Goal: Task Accomplishment & Management: Manage account settings

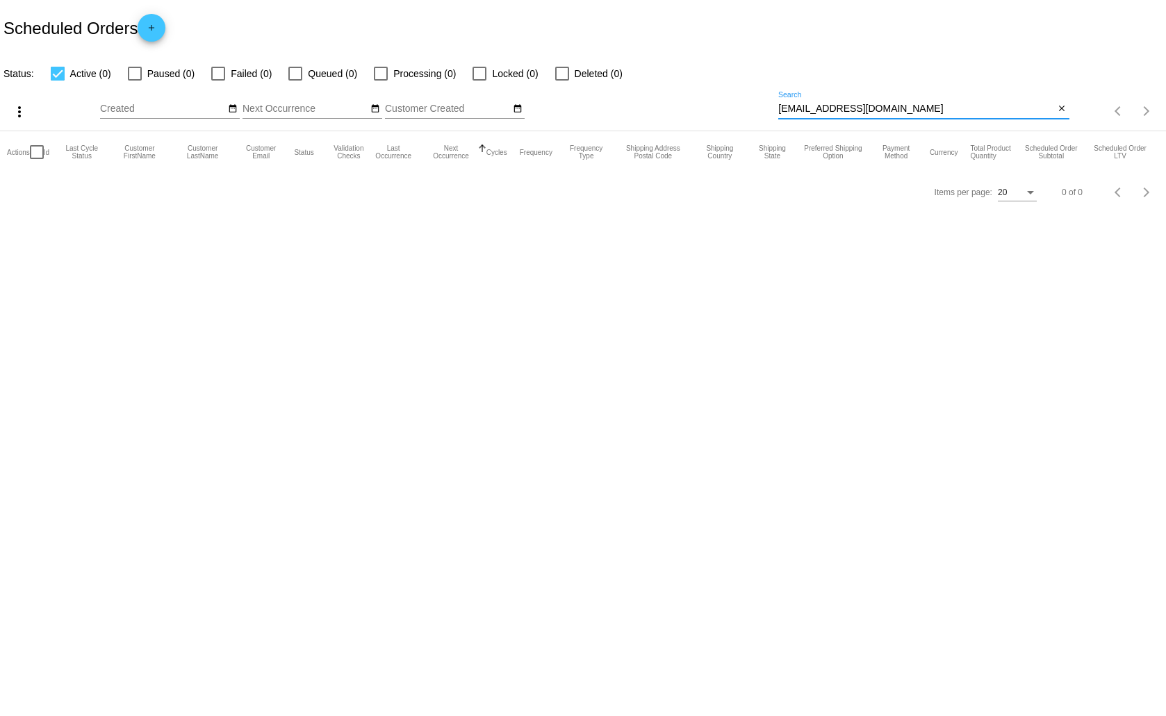
drag, startPoint x: 869, startPoint y: 104, endPoint x: 741, endPoint y: 108, distance: 128.6
click at [741, 108] on div "more_vert Aug Jan Feb Mar [DATE]" at bounding box center [583, 106] width 1166 height 49
drag, startPoint x: 850, startPoint y: 102, endPoint x: 809, endPoint y: 114, distance: 42.7
click at [809, 114] on div "3219143509 Search" at bounding box center [916, 105] width 276 height 27
drag, startPoint x: 833, startPoint y: 106, endPoint x: 772, endPoint y: 113, distance: 61.5
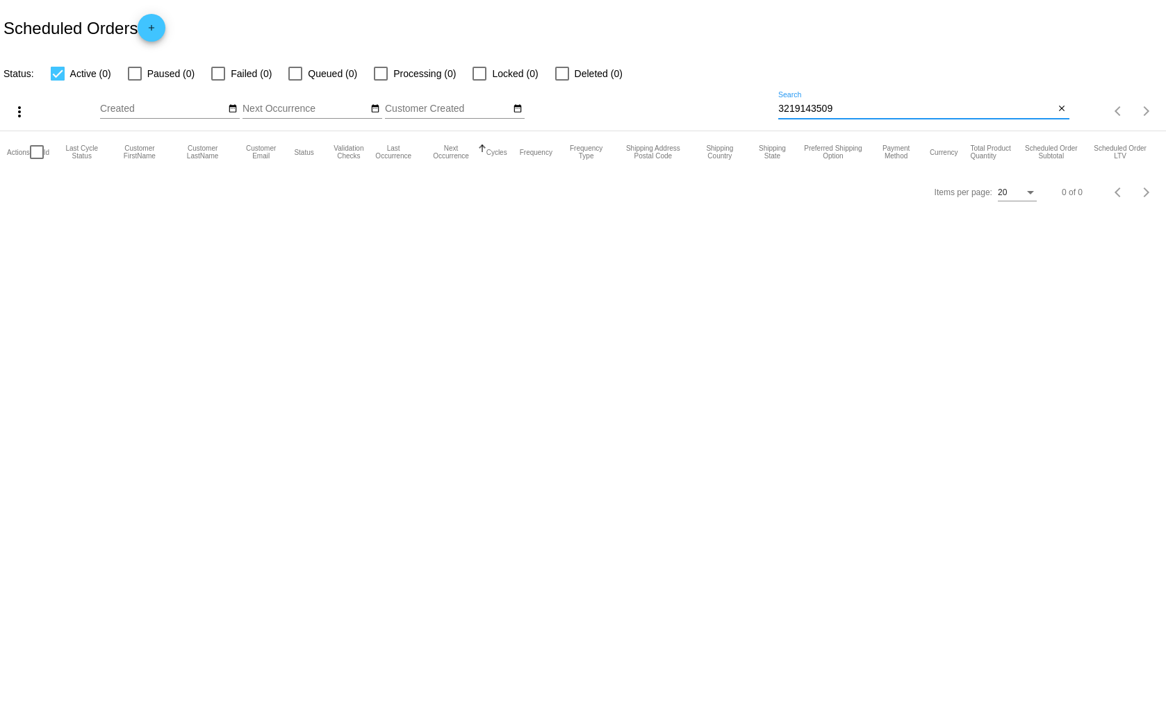
click at [772, 113] on div "more_vert Aug Jan Feb Mar [DATE]" at bounding box center [583, 106] width 1166 height 49
paste input "[EMAIL_ADDRESS][DOMAIN_NAME]"
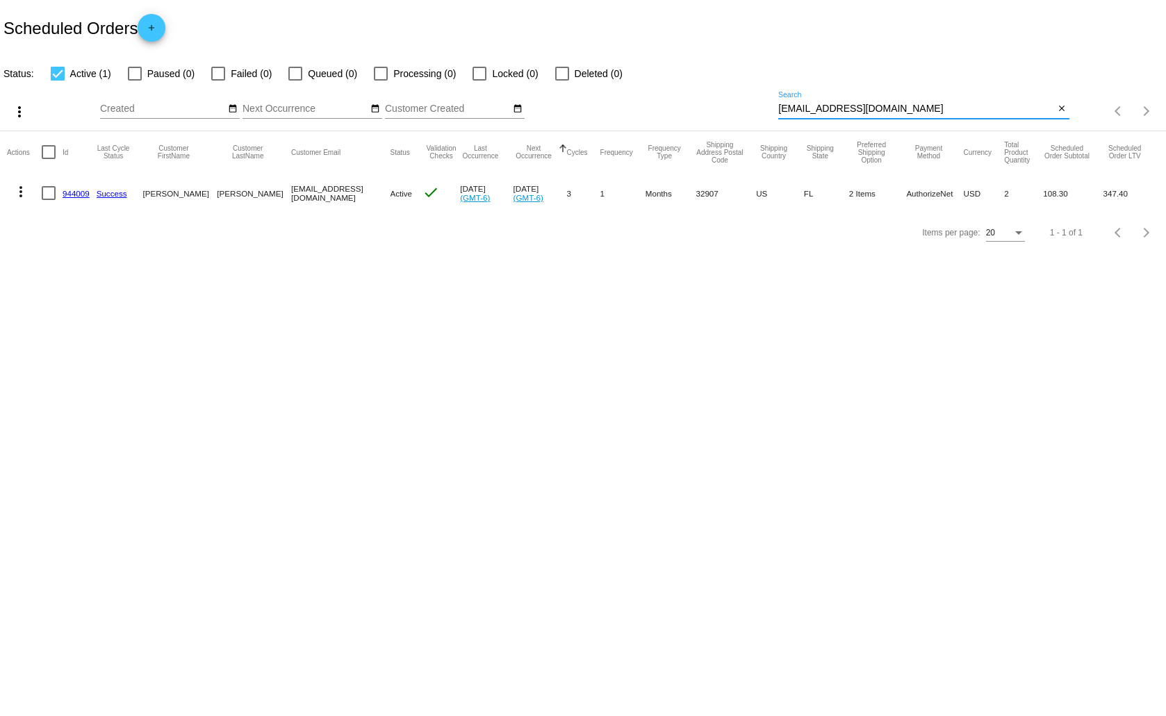
type input "[EMAIL_ADDRESS][DOMAIN_NAME]"
click at [19, 188] on mat-icon "more_vert" at bounding box center [21, 191] width 17 height 17
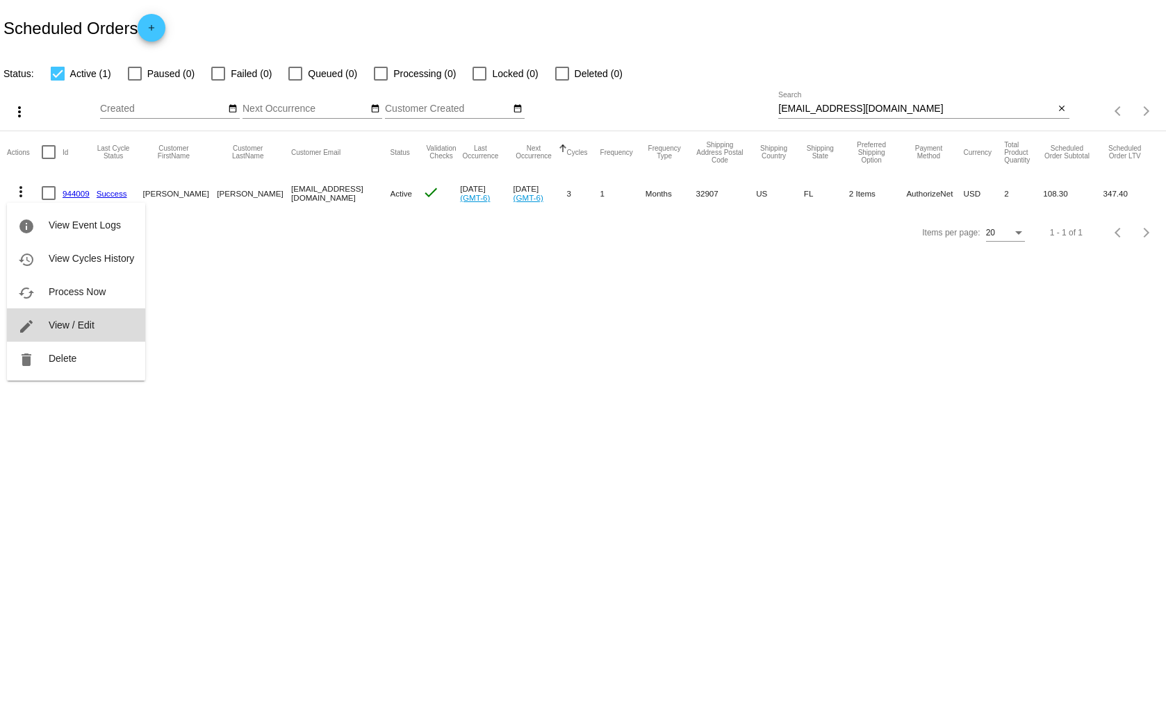
click at [65, 320] on span "View / Edit" at bounding box center [72, 325] width 46 height 11
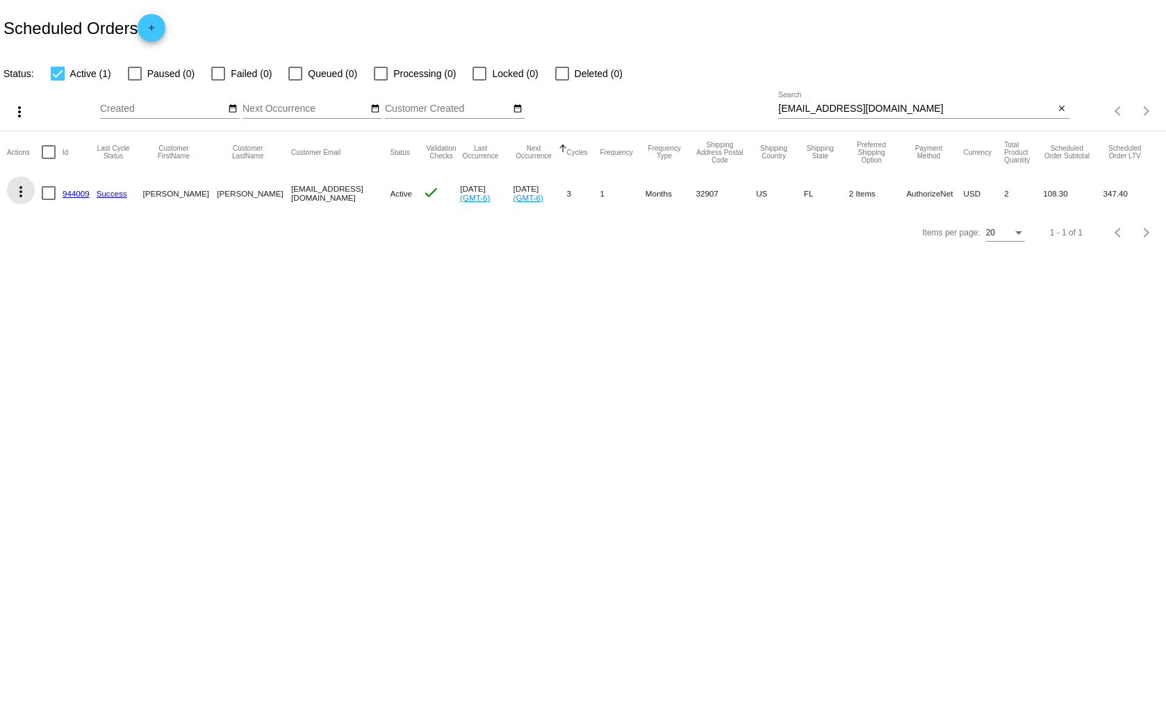
click at [21, 190] on mat-icon "more_vert" at bounding box center [21, 191] width 17 height 17
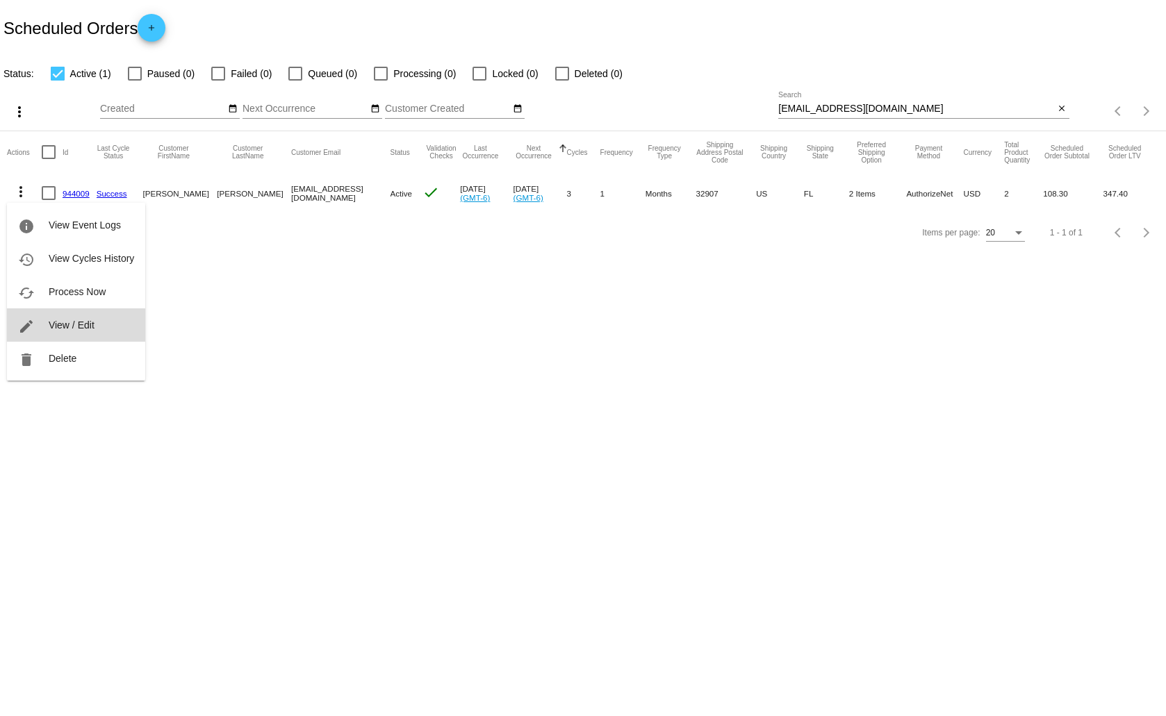
click at [67, 331] on button "edit View / Edit" at bounding box center [76, 324] width 138 height 33
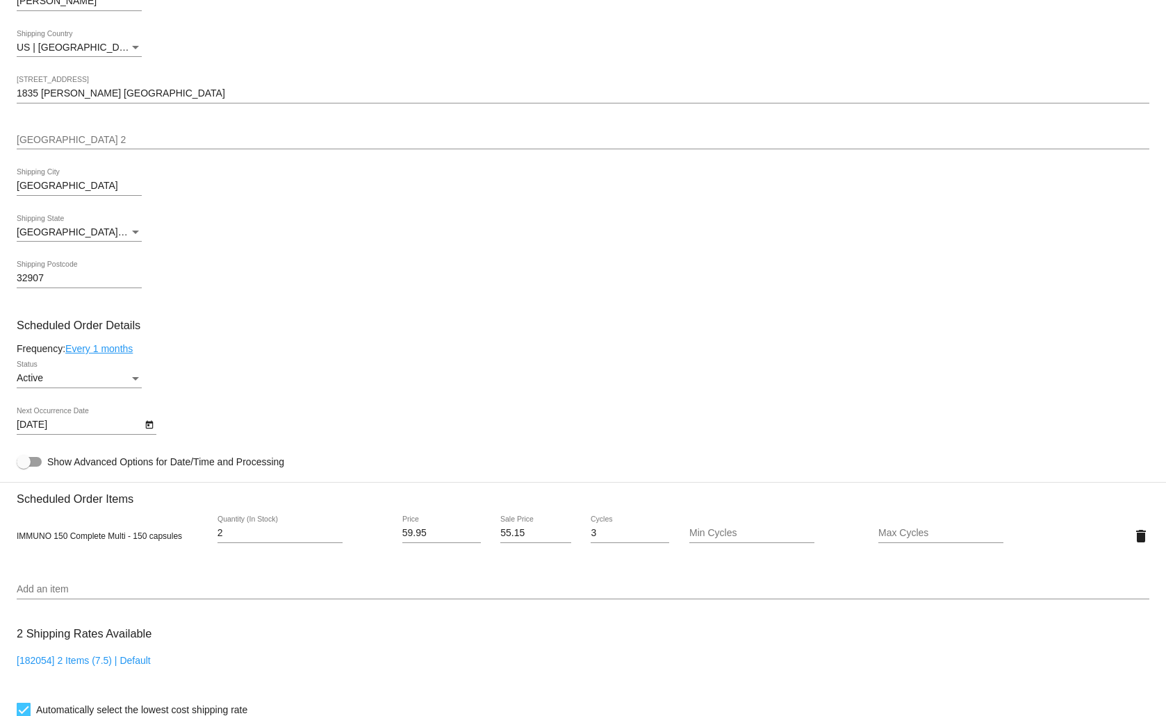
scroll to position [695, 0]
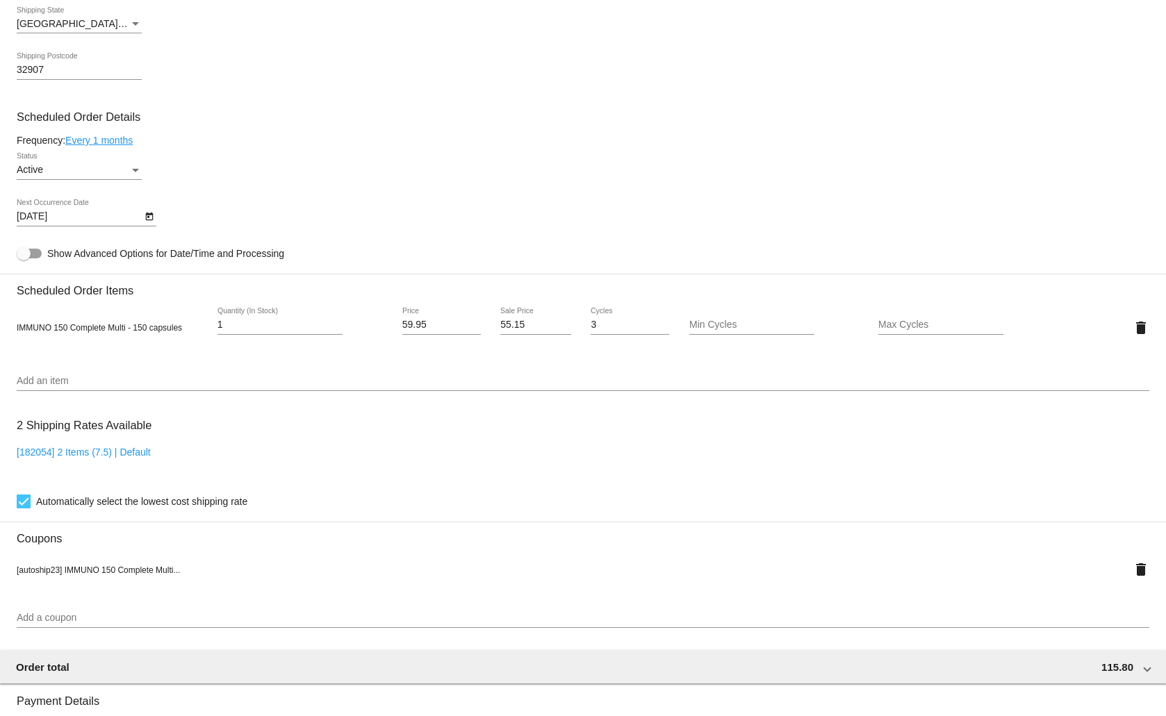
type input "1"
click at [338, 329] on input "1" at bounding box center [279, 325] width 125 height 11
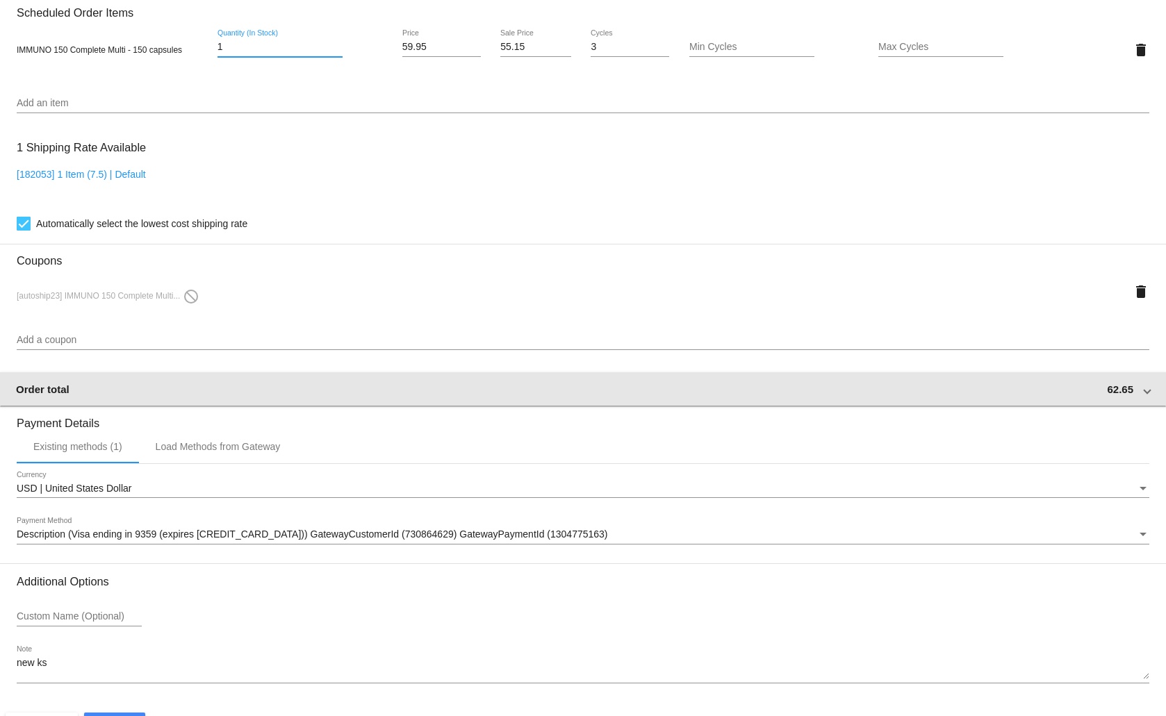
scroll to position [1016, 0]
